Goal: Find specific page/section: Find specific page/section

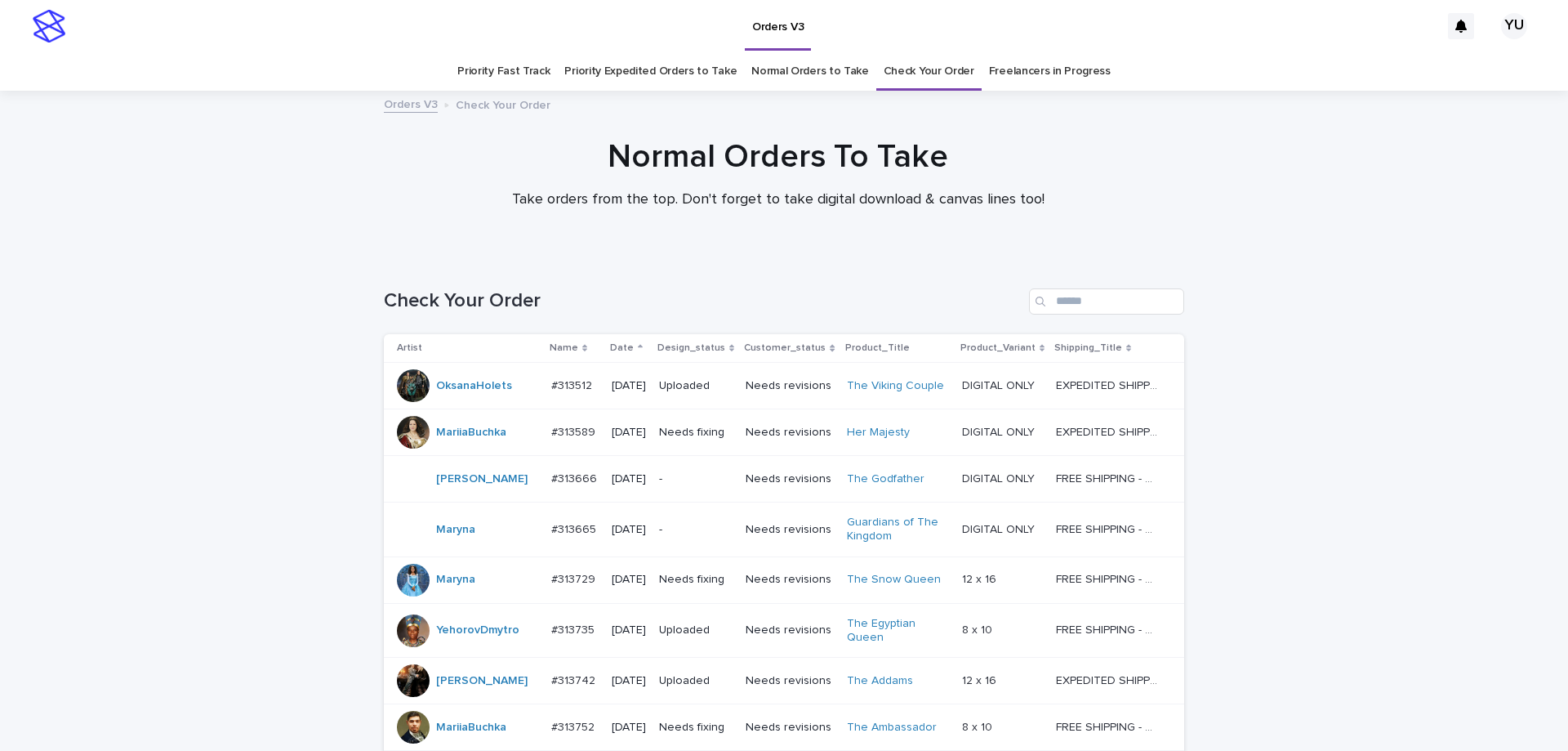
scroll to position [272, 0]
